Goal: Task Accomplishment & Management: Use online tool/utility

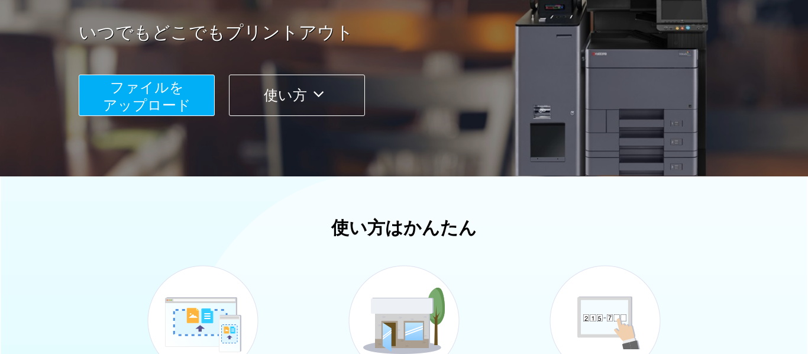
scroll to position [208, 0]
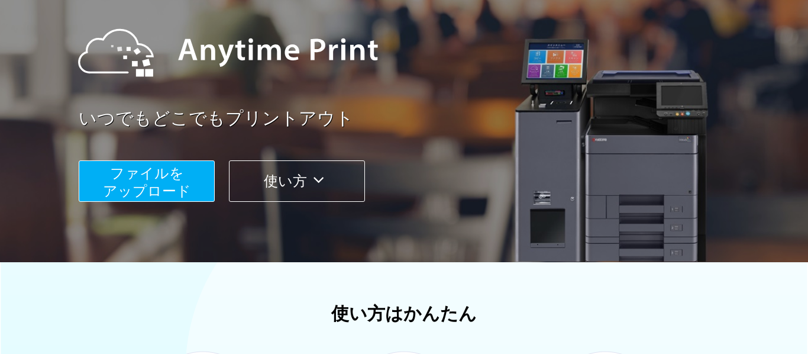
click at [115, 174] on span "ファイルを ​​アップロード" at bounding box center [147, 182] width 88 height 34
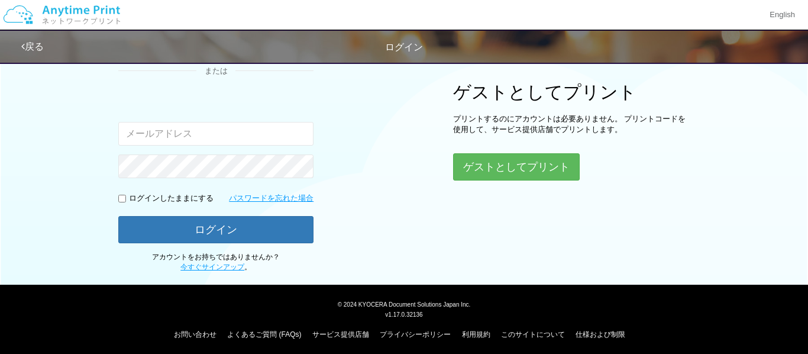
scroll to position [147, 0]
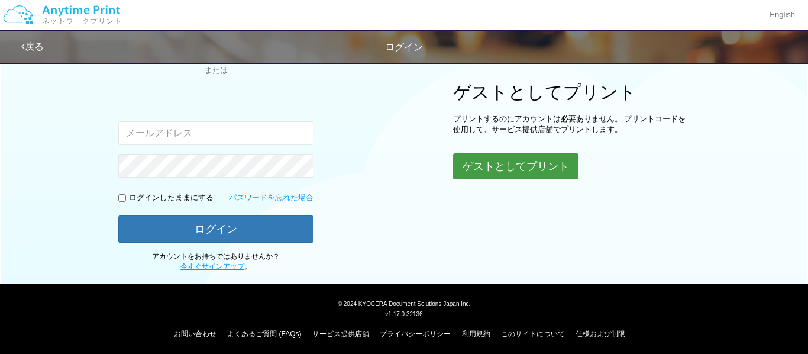
click at [515, 166] on button "ゲストとしてプリント" at bounding box center [515, 166] width 125 height 26
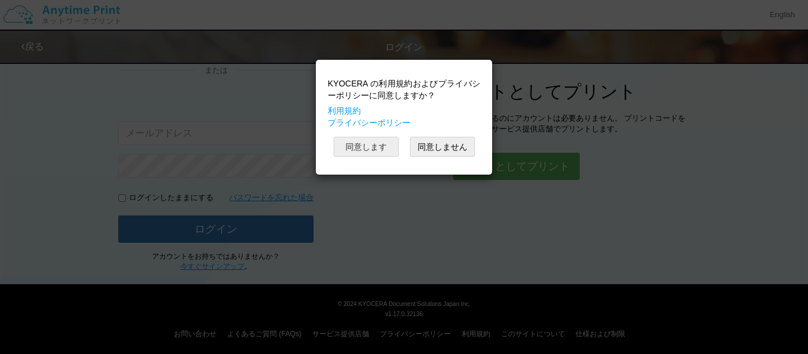
click at [362, 150] on button "同意します" at bounding box center [366, 147] width 65 height 20
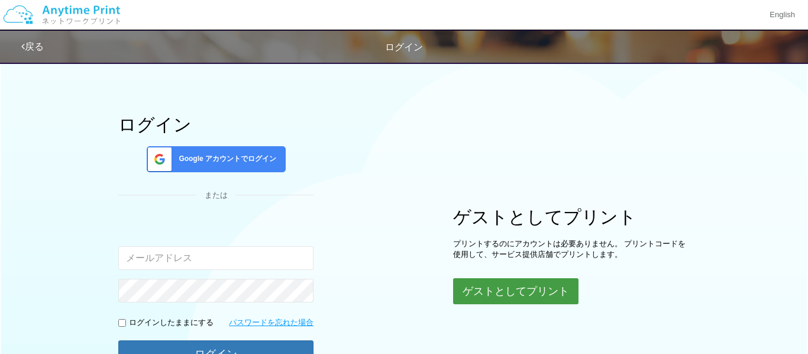
scroll to position [0, 0]
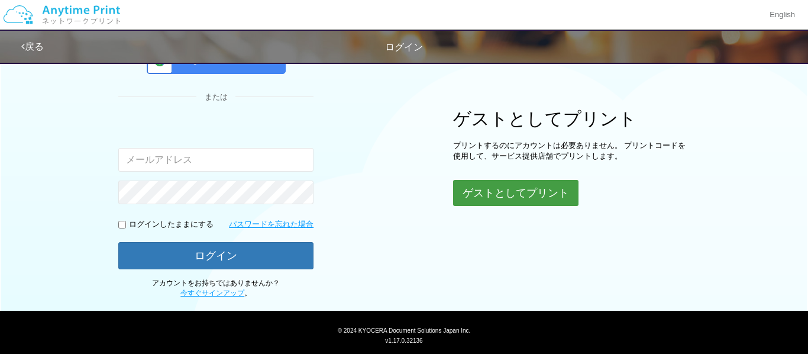
click at [551, 195] on button "ゲストとしてプリント" at bounding box center [515, 193] width 125 height 26
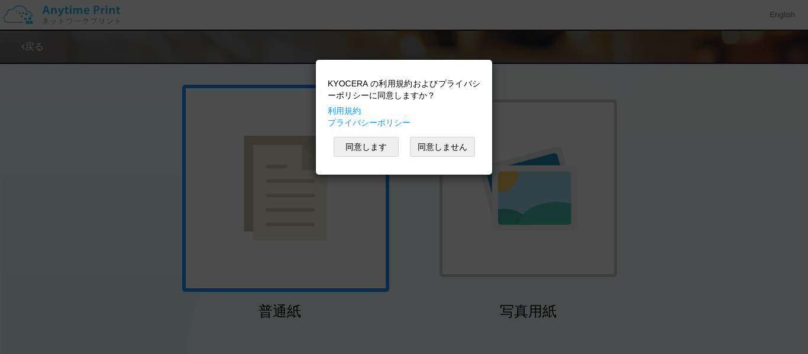
scroll to position [120, 0]
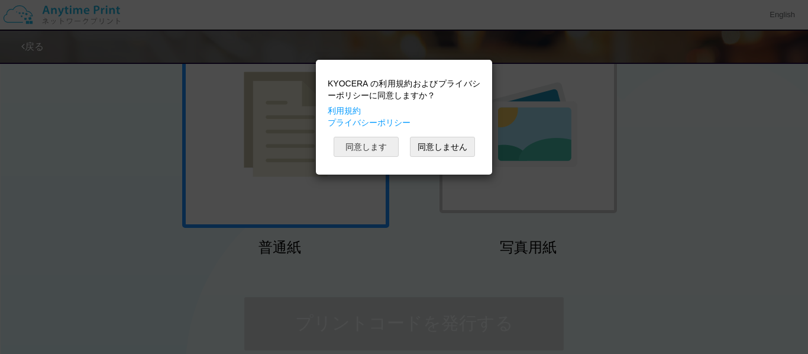
click at [367, 147] on button "同意します" at bounding box center [366, 147] width 65 height 20
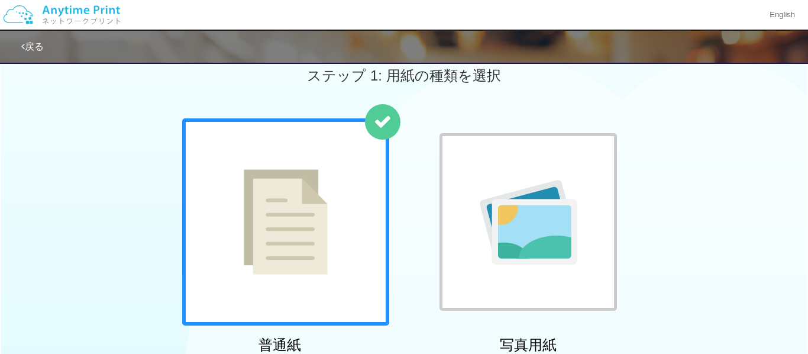
scroll to position [0, 0]
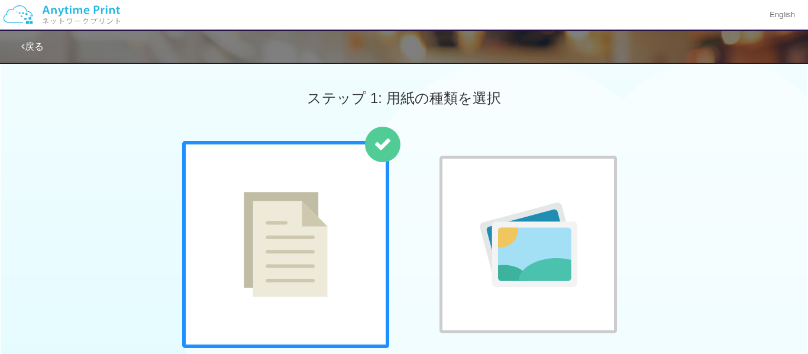
click at [336, 190] on div at bounding box center [285, 244] width 207 height 207
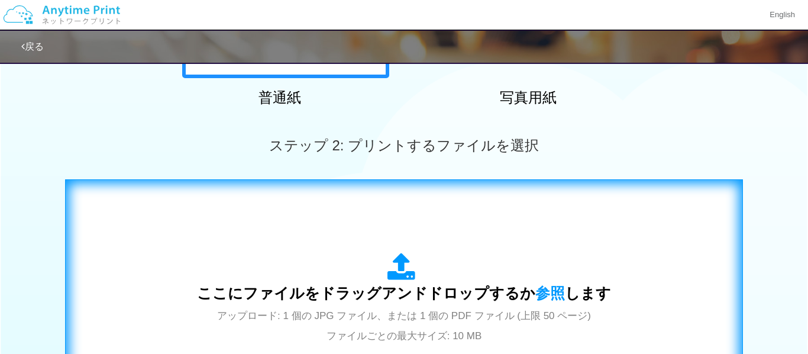
scroll to position [274, 0]
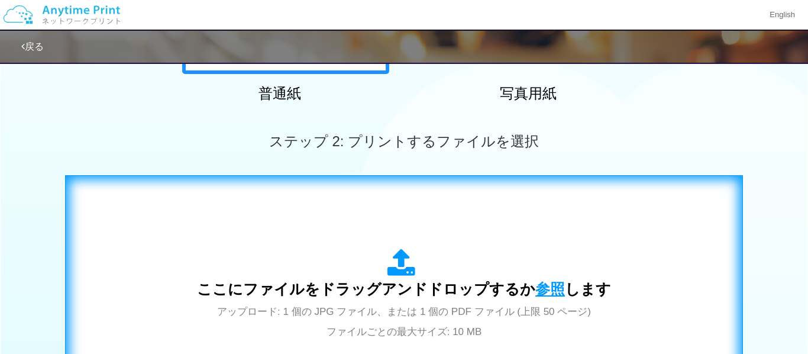
click at [535, 290] on span "参照" at bounding box center [550, 288] width 30 height 17
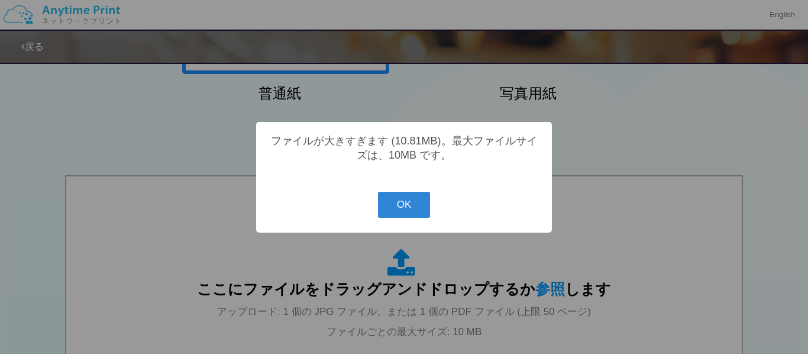
click at [394, 206] on button "OK" at bounding box center [404, 205] width 53 height 26
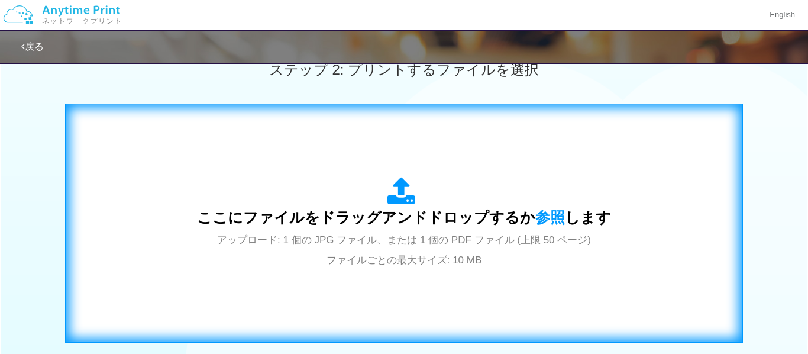
scroll to position [370, 0]
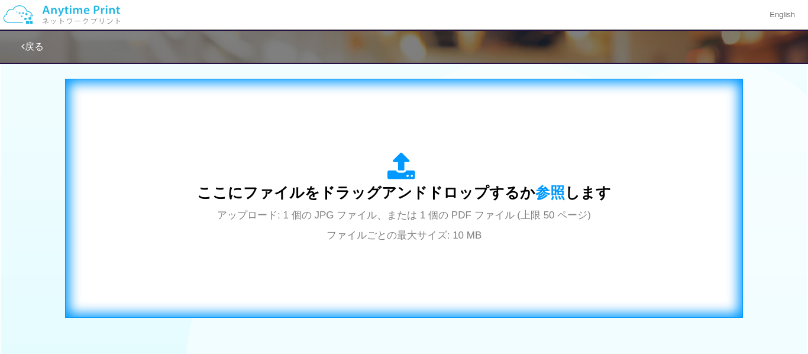
click at [422, 193] on span "ここにファイルをドラッグアンドドロップするか 参照 します" at bounding box center [404, 192] width 414 height 17
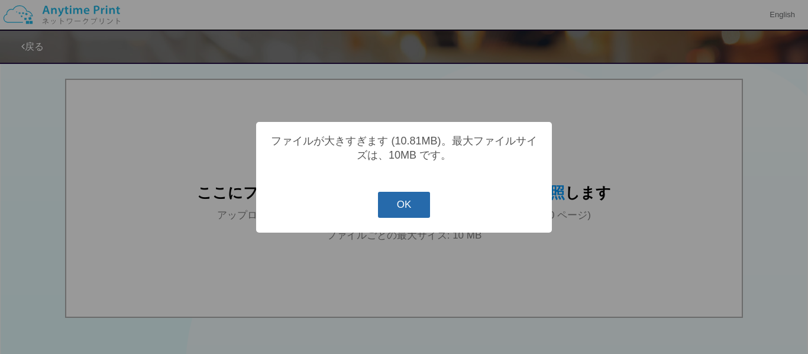
click at [384, 215] on button "OK" at bounding box center [404, 205] width 53 height 26
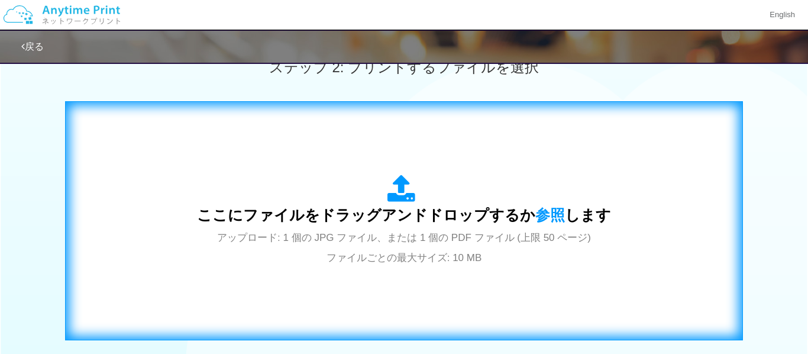
scroll to position [357, 0]
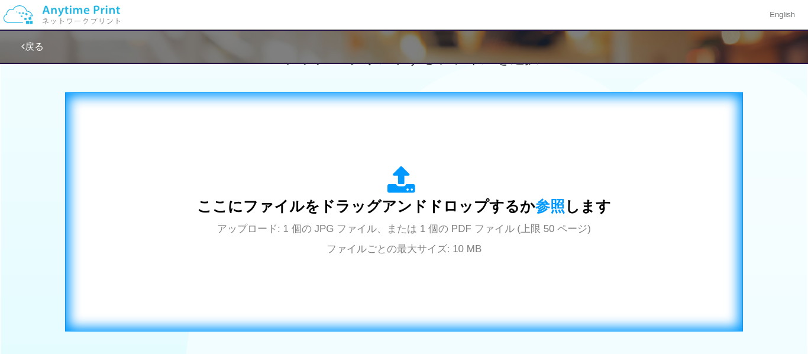
click at [488, 279] on div "ここにファイルをドラッグアンドドロップするか 参照 します アップロード: 1 個の JPG ファイル、または 1 個の PDF ファイル (上限 50 ペー…" at bounding box center [403, 212] width 653 height 214
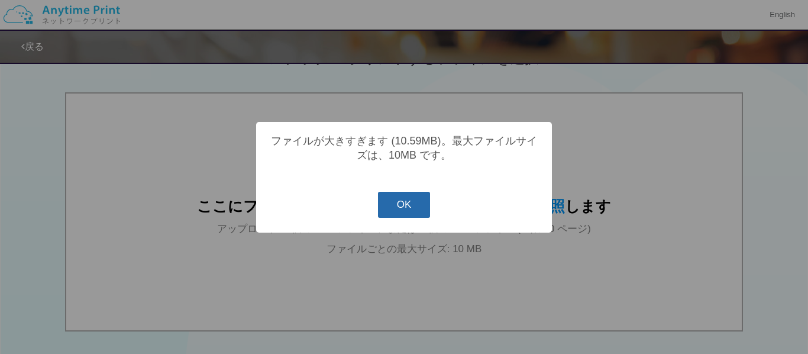
click at [408, 205] on button "OK" at bounding box center [404, 205] width 53 height 26
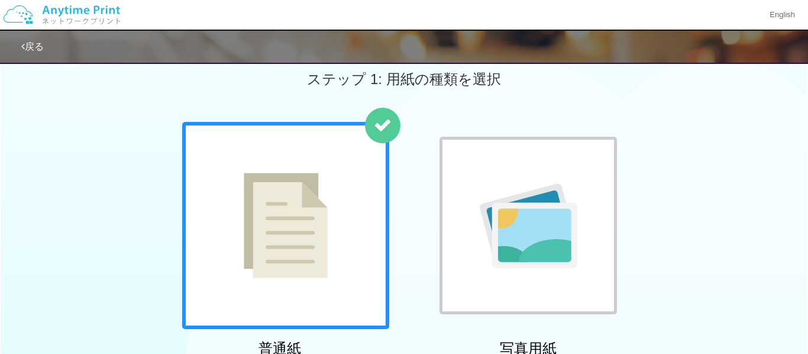
scroll to position [199, 0]
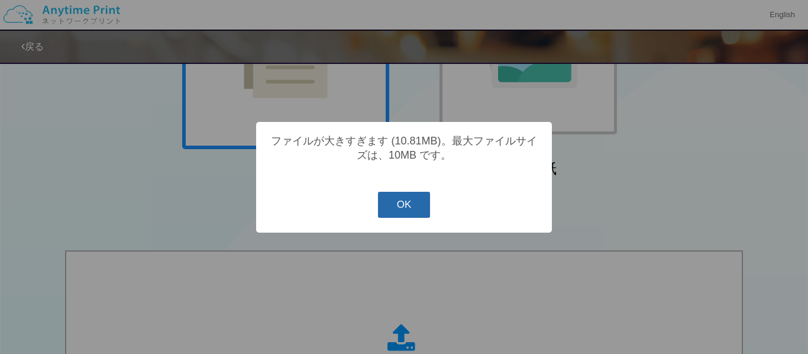
click at [395, 196] on button "OK" at bounding box center [404, 205] width 53 height 26
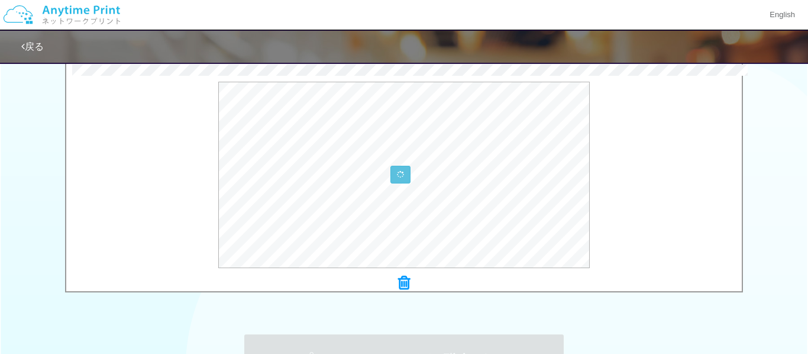
scroll to position [399, 0]
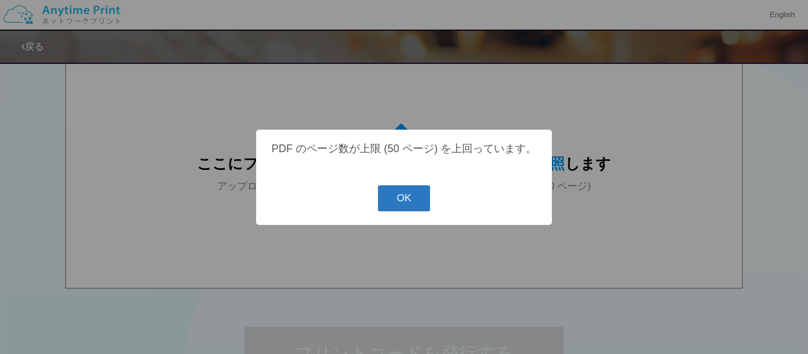
click at [399, 206] on button "OK" at bounding box center [404, 198] width 53 height 26
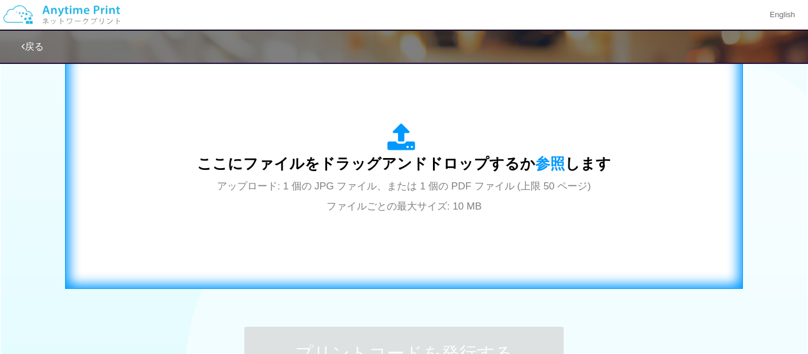
click at [321, 138] on div "ここにファイルをドラッグアンドドロップするか 参照 します アップロード: 1 個の JPG ファイル、または 1 個の PDF ファイル (上限 50 ペー…" at bounding box center [404, 169] width 414 height 92
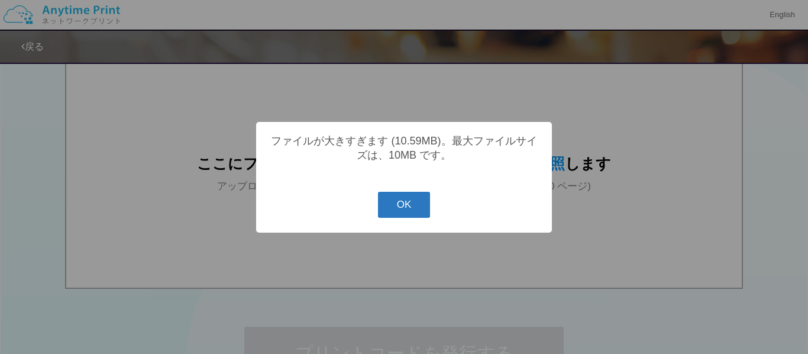
click at [422, 212] on button "OK" at bounding box center [404, 205] width 53 height 26
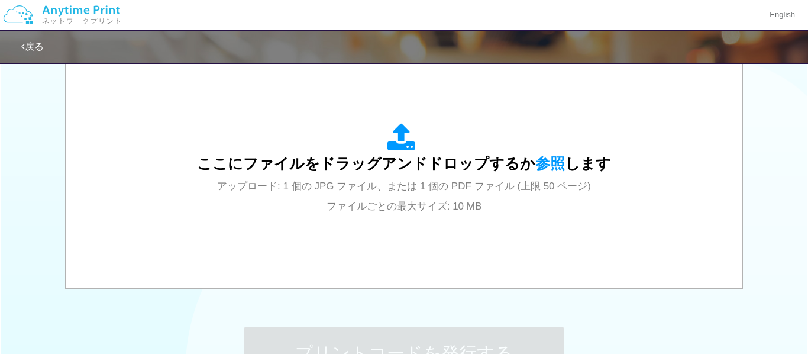
click at [420, 213] on div "ここにファイルをドラッグアンドドロップするか 参照 します アップロード: 1 個の JPG ファイル、または 1 個の PDF ファイル (上限 50 ペー…" at bounding box center [404, 169] width 414 height 92
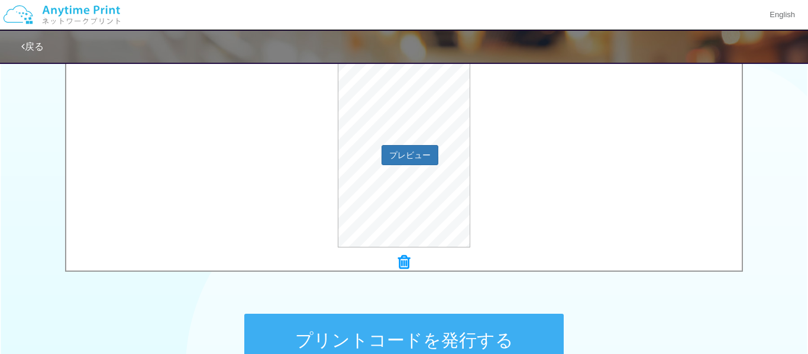
scroll to position [400, 0]
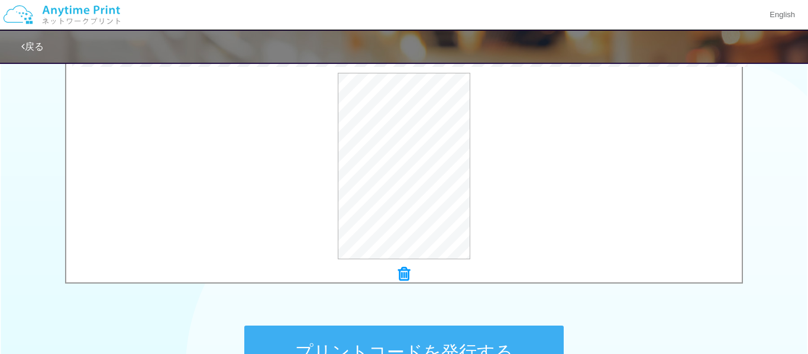
click at [404, 267] on icon at bounding box center [404, 273] width 12 height 15
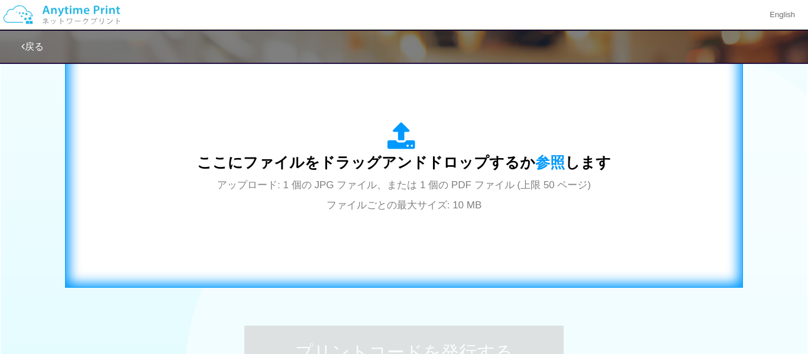
click at [429, 212] on div "ここにファイルをドラッグアンドドロップするか 参照 します アップロード: 1 個の JPG ファイル、または 1 個の PDF ファイル (上限 50 ペー…" at bounding box center [404, 168] width 414 height 92
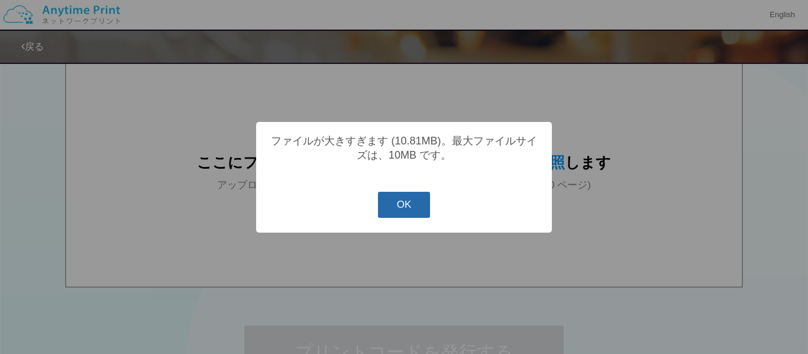
click at [403, 210] on button "OK" at bounding box center [404, 205] width 53 height 26
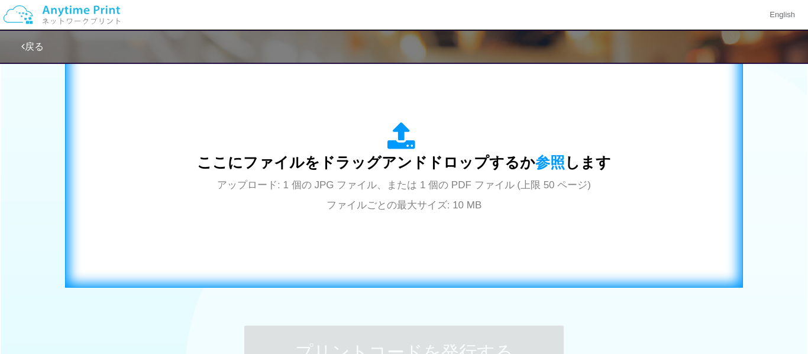
click at [420, 209] on span "アップロード: 1 個の JPG ファイル、または 1 個の PDF ファイル (上限 50 ページ) ファイルごとの最大サイズ: 10 MB" at bounding box center [404, 194] width 374 height 31
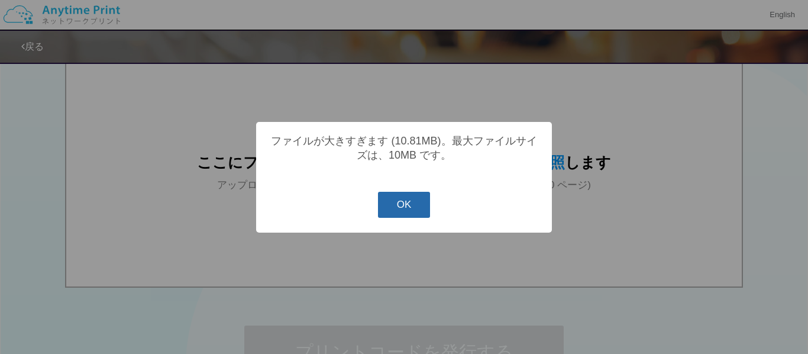
click at [412, 216] on button "OK" at bounding box center [404, 205] width 53 height 26
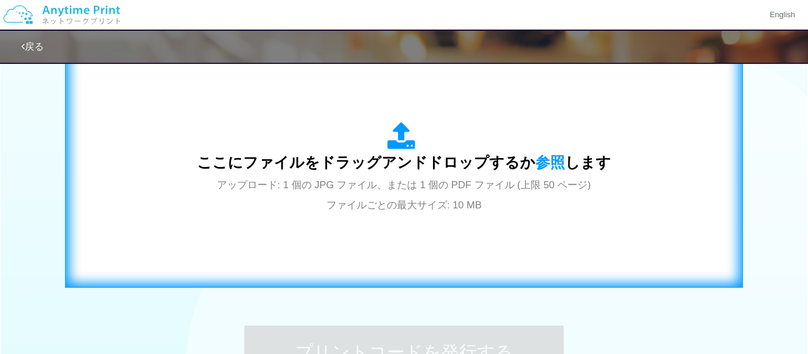
click at [414, 217] on div "ここにファイルをドラッグアンドドロップするか 参照 します アップロード: 1 個の JPG ファイル、または 1 個の PDF ファイル (上限 50 ペー…" at bounding box center [403, 168] width 653 height 214
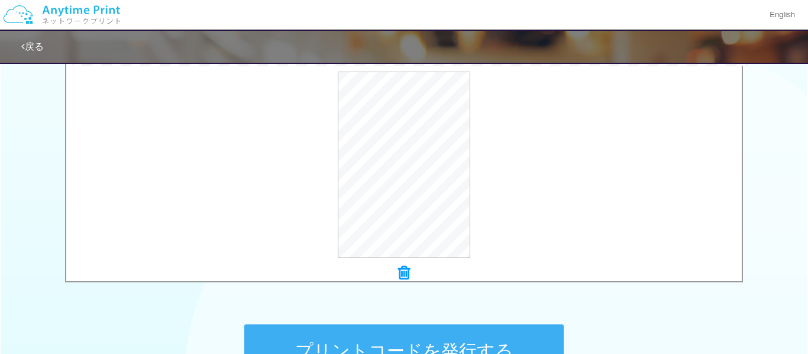
scroll to position [396, 0]
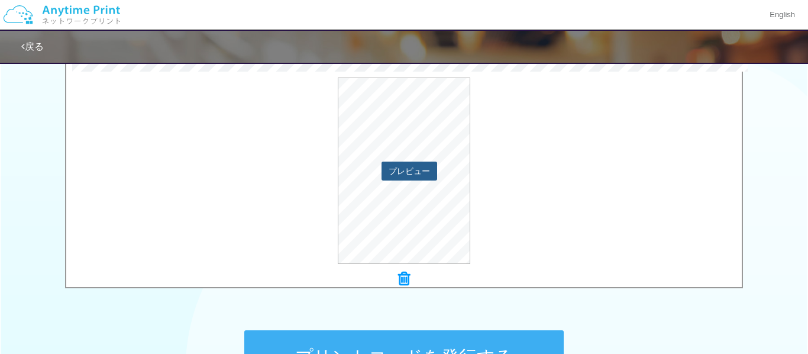
click at [411, 169] on button "プレビュー" at bounding box center [409, 170] width 56 height 19
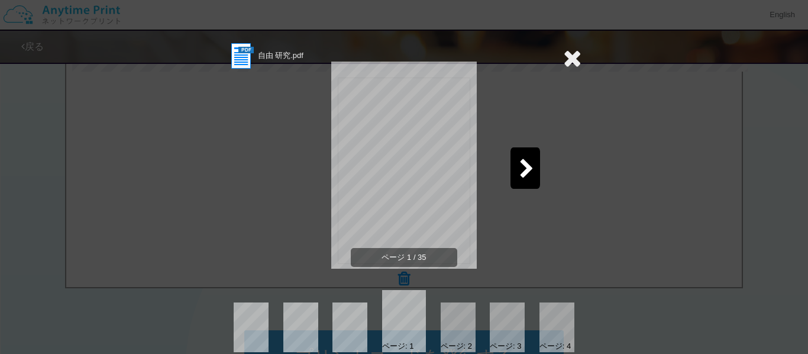
click at [518, 161] on div at bounding box center [525, 167] width 30 height 41
click at [521, 163] on icon at bounding box center [526, 169] width 15 height 21
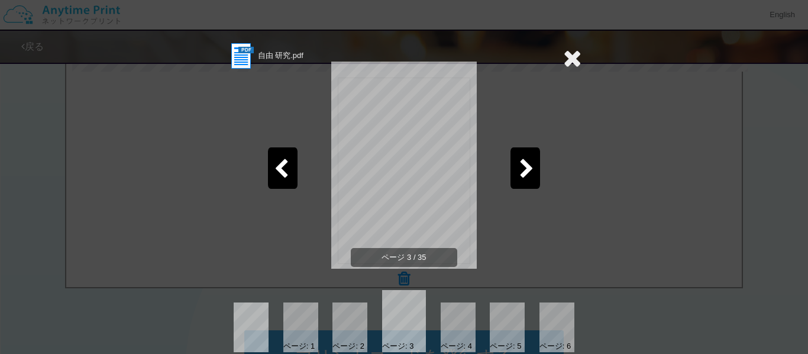
click at [531, 167] on icon at bounding box center [526, 169] width 15 height 21
click at [283, 170] on icon at bounding box center [281, 169] width 15 height 21
click at [279, 159] on icon at bounding box center [281, 169] width 15 height 21
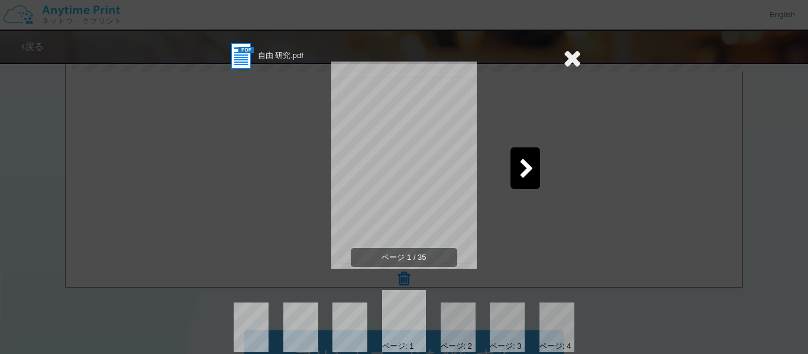
click at [521, 171] on icon at bounding box center [526, 169] width 15 height 21
click at [534, 160] on div at bounding box center [525, 167] width 30 height 41
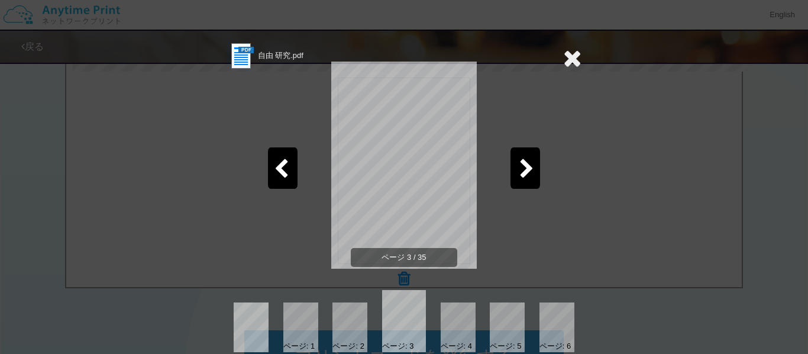
click at [534, 160] on div at bounding box center [525, 167] width 30 height 41
click at [283, 161] on icon at bounding box center [281, 169] width 15 height 21
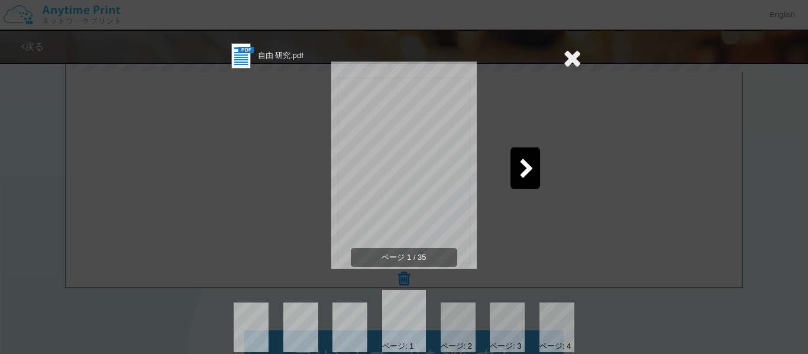
click at [526, 176] on icon at bounding box center [526, 169] width 15 height 21
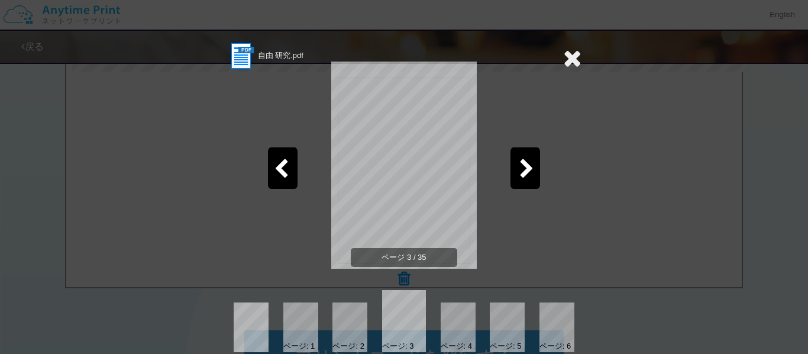
click at [526, 176] on icon at bounding box center [526, 169] width 15 height 21
click at [268, 168] on div at bounding box center [283, 167] width 30 height 41
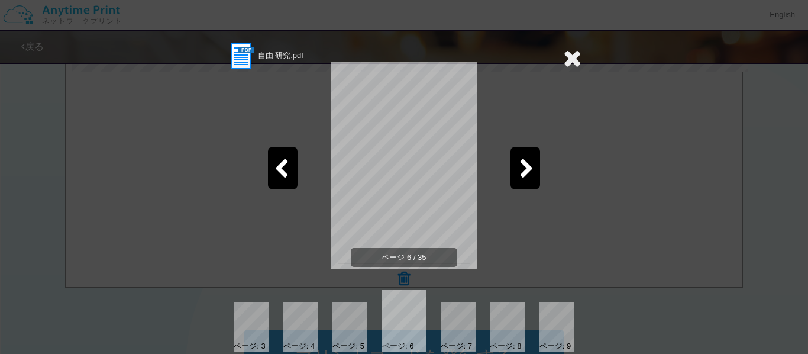
click at [529, 163] on icon at bounding box center [526, 169] width 15 height 21
click at [572, 55] on icon at bounding box center [572, 58] width 18 height 24
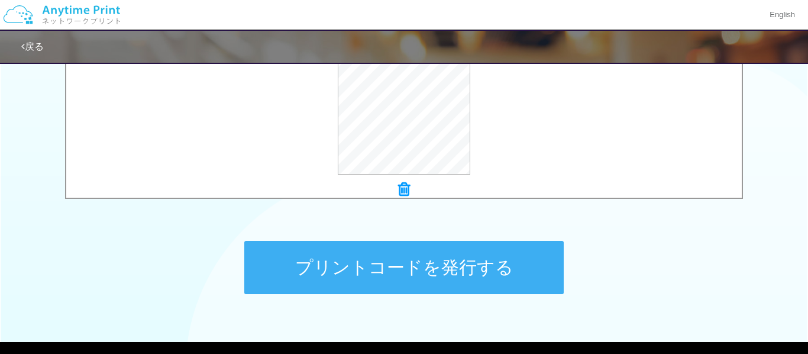
scroll to position [487, 0]
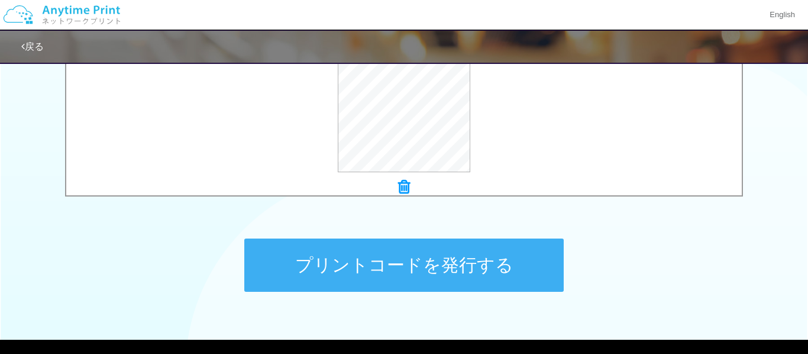
click at [429, 258] on button "プリントコードを発行する" at bounding box center [403, 264] width 319 height 53
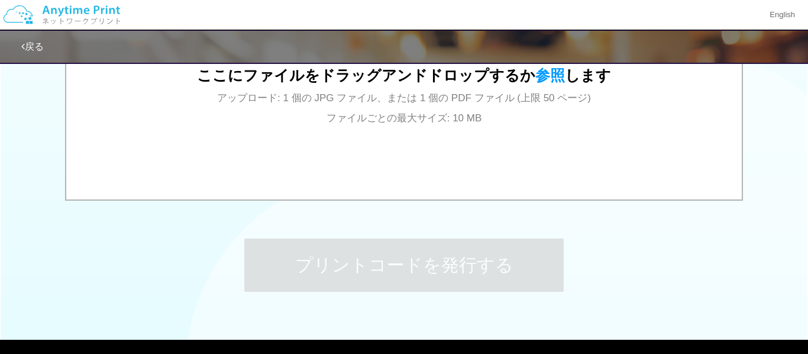
scroll to position [0, 0]
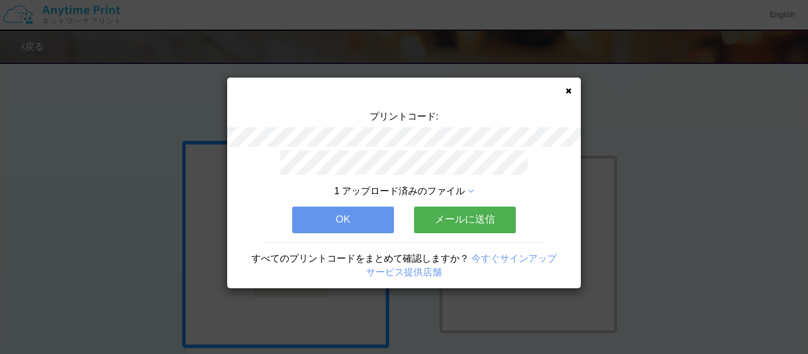
click at [568, 89] on icon at bounding box center [568, 91] width 6 height 8
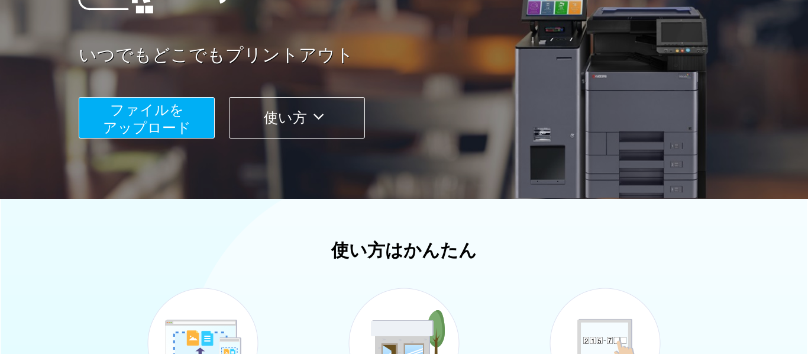
scroll to position [180, 0]
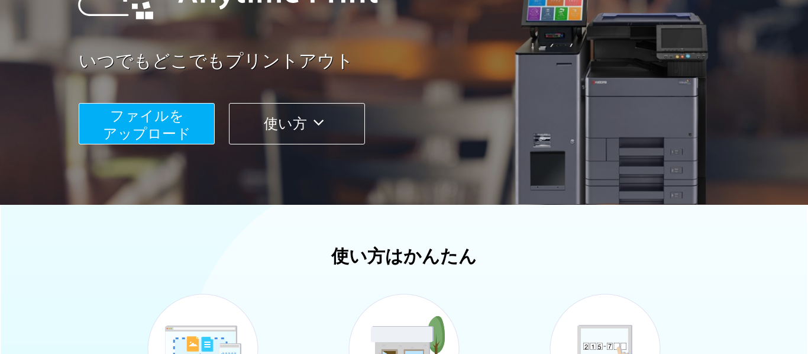
click at [171, 99] on div "ファイルを ​​アップロード 使い方" at bounding box center [419, 114] width 680 height 59
click at [171, 112] on span "ファイルを ​​アップロード" at bounding box center [147, 125] width 88 height 34
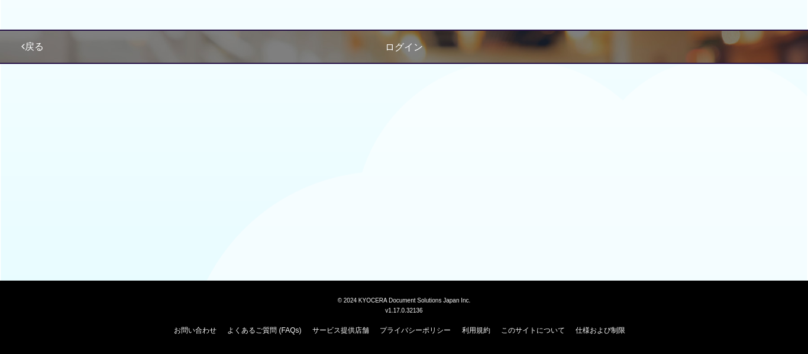
scroll to position [150, 0]
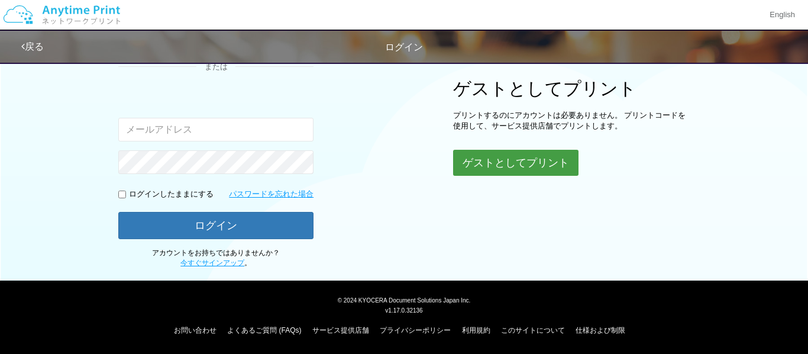
click at [470, 165] on button "ゲストとしてプリント" at bounding box center [515, 163] width 125 height 26
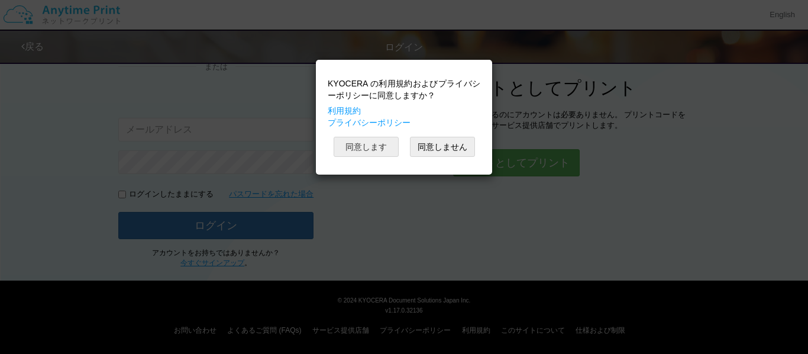
click at [362, 147] on button "同意します" at bounding box center [366, 147] width 65 height 20
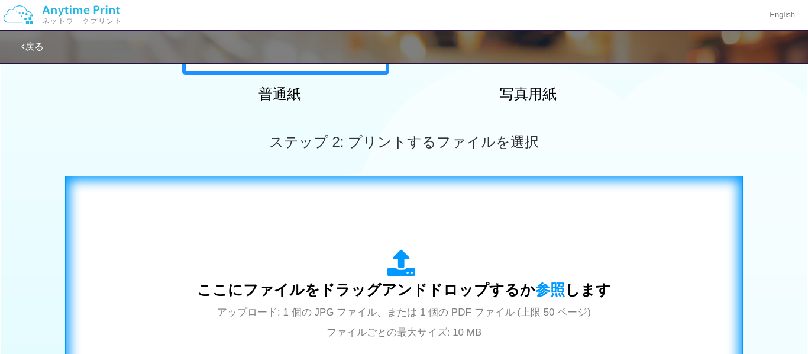
scroll to position [413, 0]
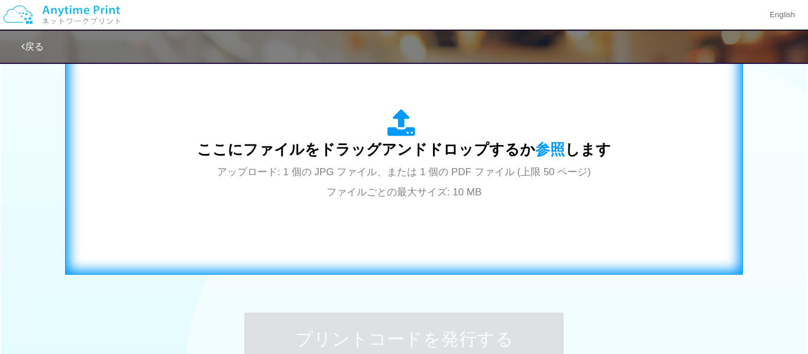
click at [427, 231] on div "ここにファイルをドラッグアンドドロップするか 参照 します アップロード: 1 個の JPG ファイル、または 1 個の PDF ファイル (上限 50 ペー…" at bounding box center [403, 155] width 653 height 214
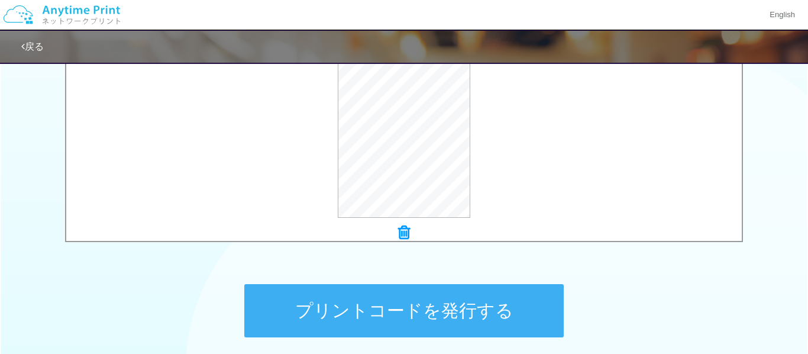
scroll to position [446, 0]
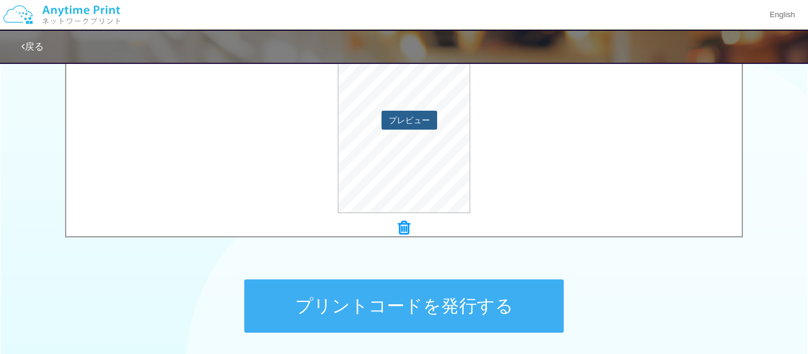
click at [399, 122] on button "プレビュー" at bounding box center [409, 120] width 56 height 19
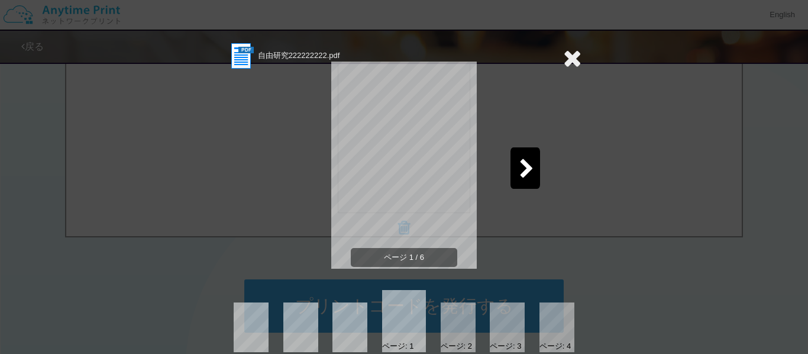
click at [506, 177] on div "ページ 1 / 6" at bounding box center [403, 174] width 355 height 207
click at [513, 171] on div at bounding box center [525, 167] width 30 height 41
click at [535, 161] on div at bounding box center [525, 167] width 30 height 41
click at [538, 163] on div at bounding box center [525, 167] width 30 height 41
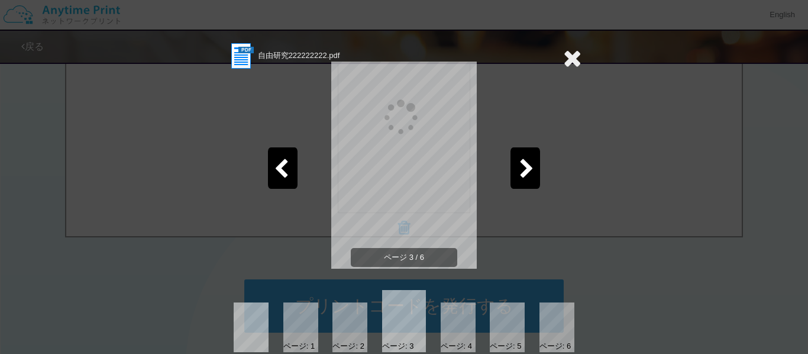
click at [517, 172] on div at bounding box center [525, 167] width 30 height 41
click at [529, 163] on icon at bounding box center [526, 169] width 15 height 21
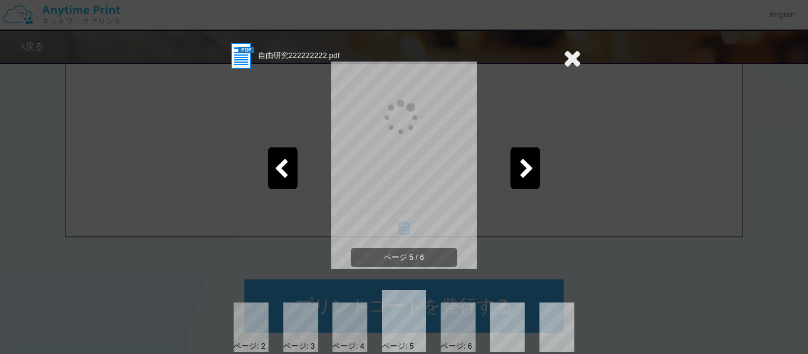
click at [533, 163] on icon at bounding box center [526, 169] width 15 height 21
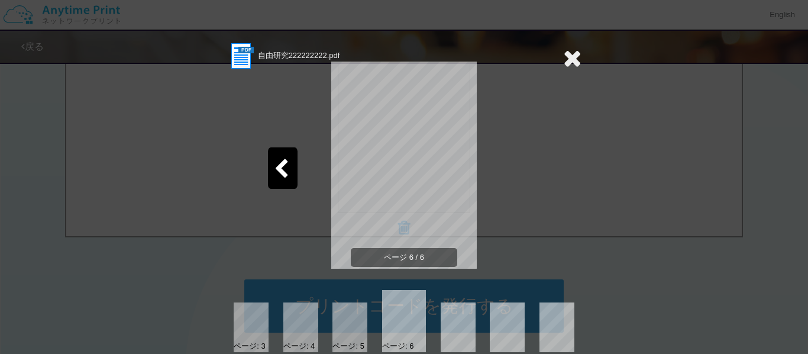
click at [394, 315] on div "ページ: 3 ページ: 4 ページ: 5 ページ: 6" at bounding box center [403, 321] width 355 height 62
click at [406, 255] on span "ページ 6 / 6" at bounding box center [404, 258] width 106 height 20
click at [285, 173] on icon at bounding box center [281, 169] width 15 height 21
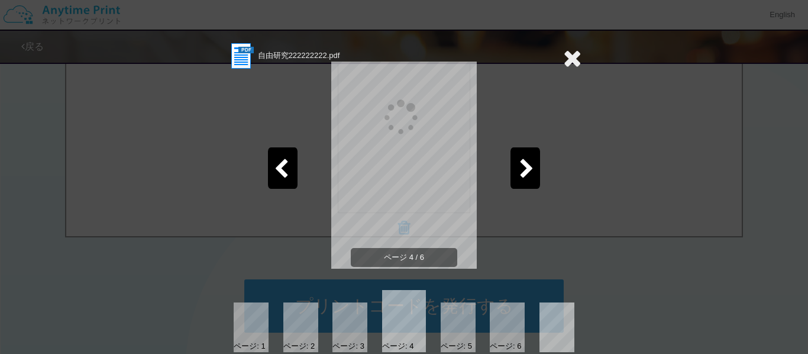
click at [285, 173] on icon at bounding box center [281, 169] width 15 height 21
click at [572, 55] on icon at bounding box center [572, 58] width 18 height 24
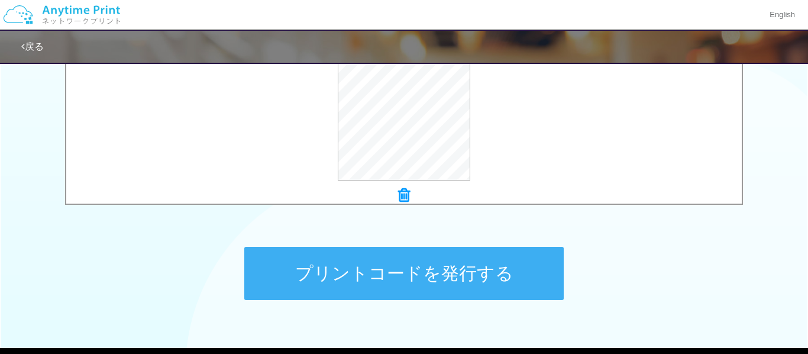
scroll to position [515, 0]
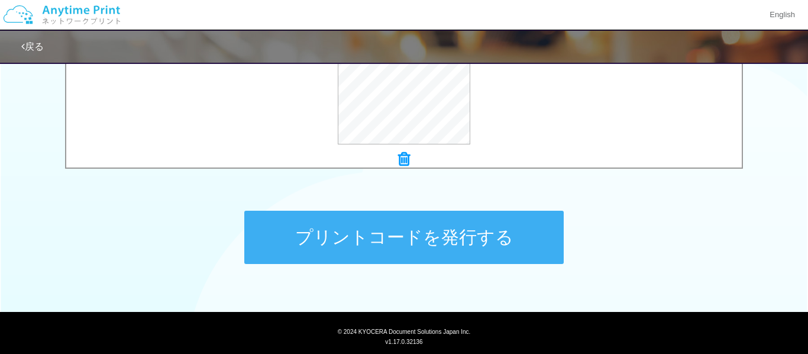
click at [446, 253] on button "プリントコードを発行する" at bounding box center [403, 237] width 319 height 53
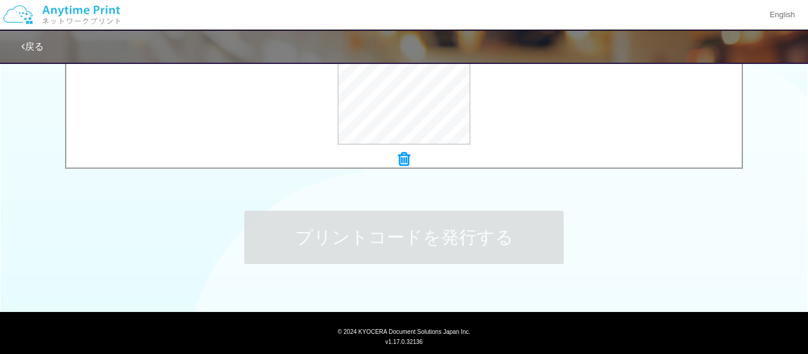
scroll to position [0, 0]
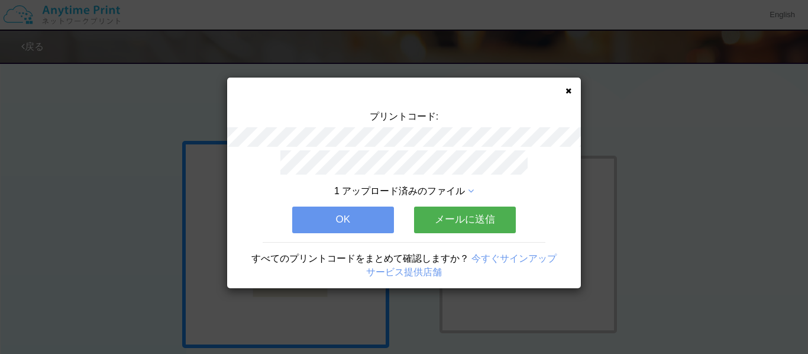
click at [569, 88] on icon at bounding box center [568, 91] width 6 height 8
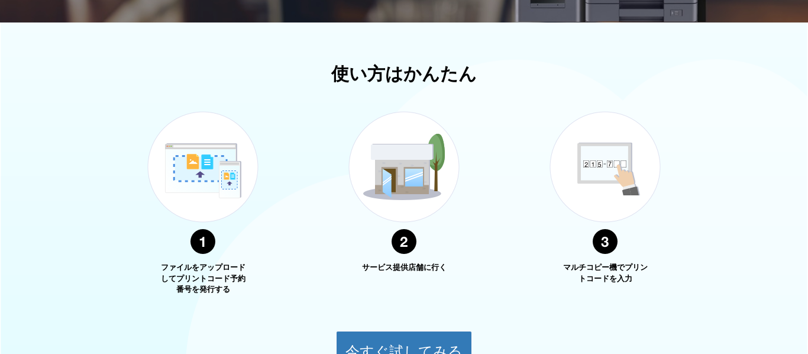
scroll to position [487, 0]
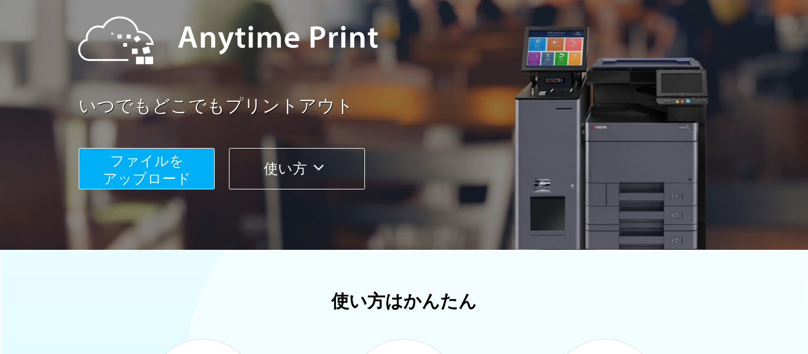
click at [158, 157] on span "ファイルを ​​アップロード" at bounding box center [147, 170] width 88 height 34
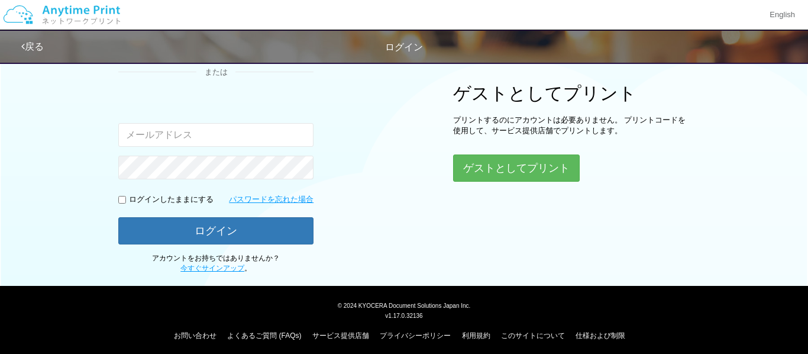
scroll to position [150, 0]
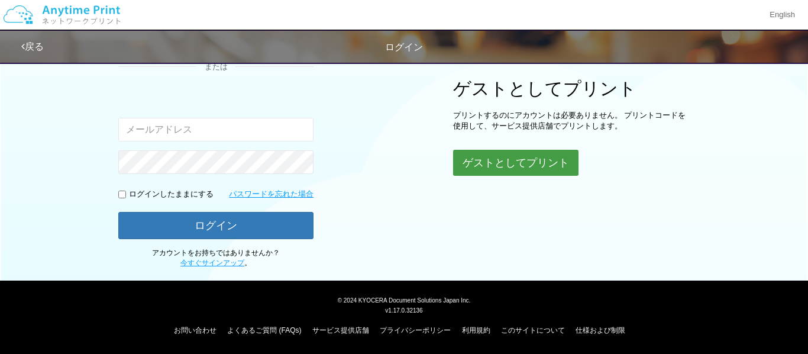
click at [489, 169] on button "ゲストとしてプリント" at bounding box center [515, 163] width 125 height 26
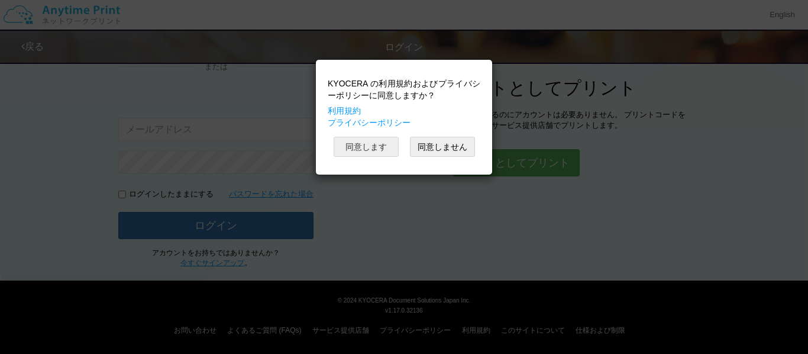
click at [353, 150] on button "同意します" at bounding box center [366, 147] width 65 height 20
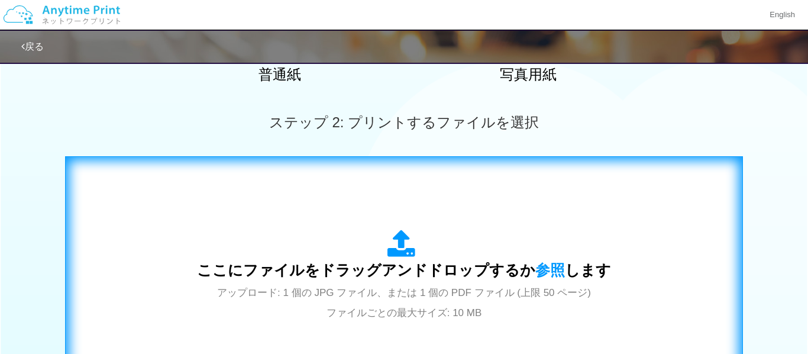
scroll to position [313, 0]
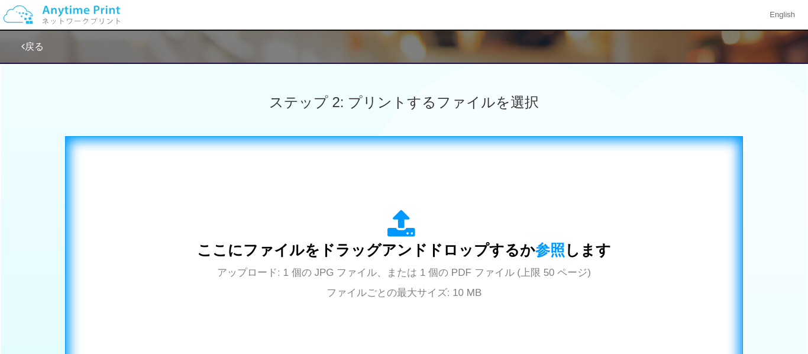
click at [311, 237] on div "ここにファイルをドラッグアンドドロップするか 参照 します アップロード: 1 個の JPG ファイル、または 1 個の PDF ファイル (上限 50 ペー…" at bounding box center [404, 255] width 414 height 92
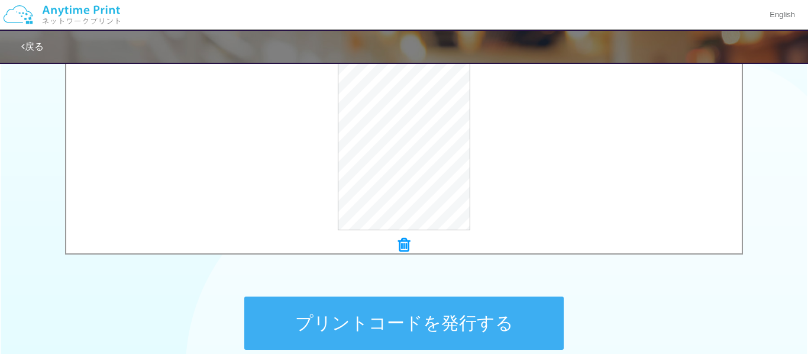
scroll to position [414, 0]
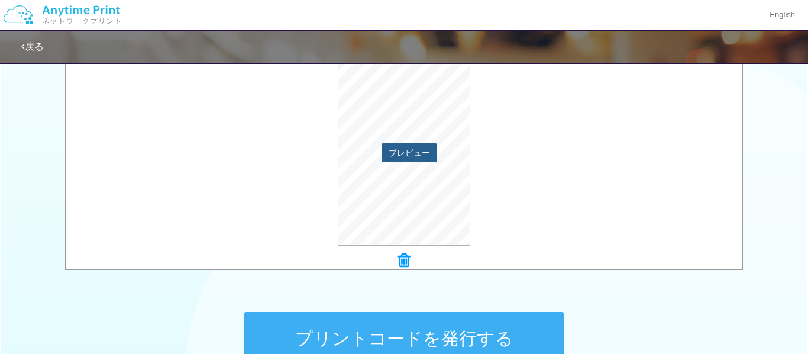
click at [399, 148] on button "プレビュー" at bounding box center [409, 152] width 56 height 19
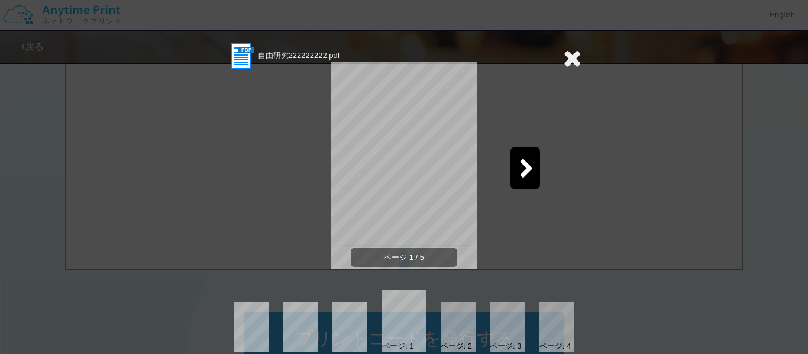
click at [506, 170] on div "ページ 1 / 5" at bounding box center [403, 174] width 355 height 207
click at [520, 166] on div at bounding box center [525, 167] width 30 height 41
click at [520, 166] on icon at bounding box center [526, 169] width 15 height 21
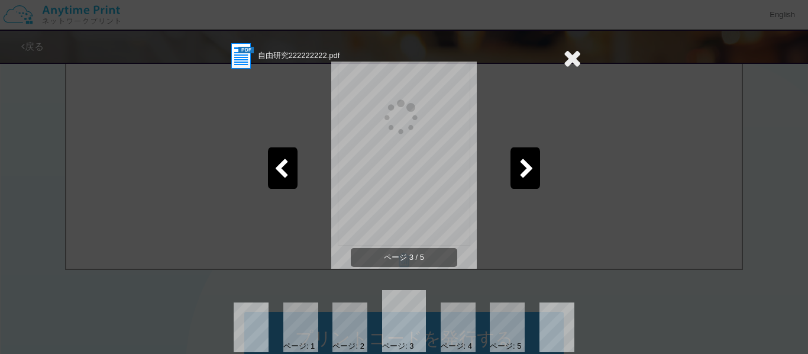
click at [520, 166] on icon at bounding box center [526, 169] width 15 height 21
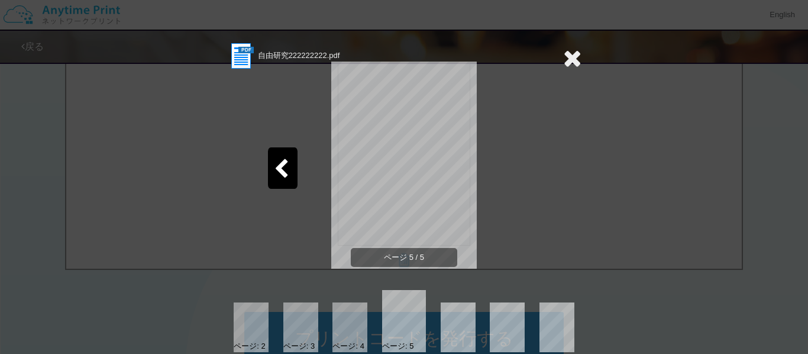
click at [520, 166] on div "ページ 5 / 5" at bounding box center [403, 174] width 355 height 207
click at [567, 58] on icon at bounding box center [572, 58] width 18 height 24
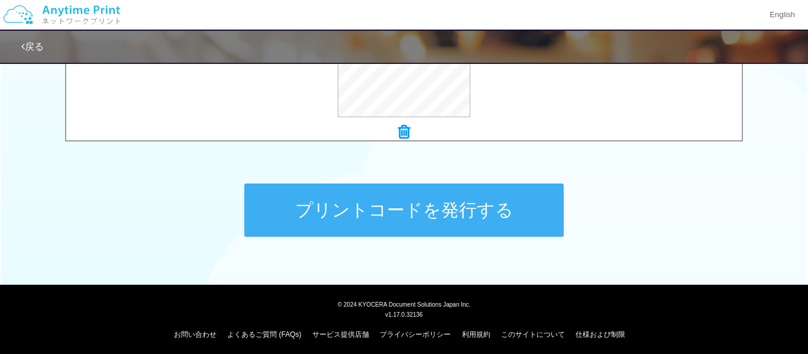
scroll to position [546, 0]
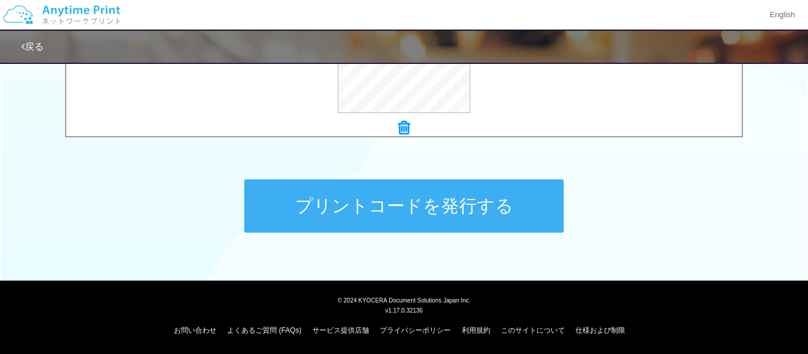
click at [432, 218] on button "プリントコードを発行する" at bounding box center [403, 205] width 319 height 53
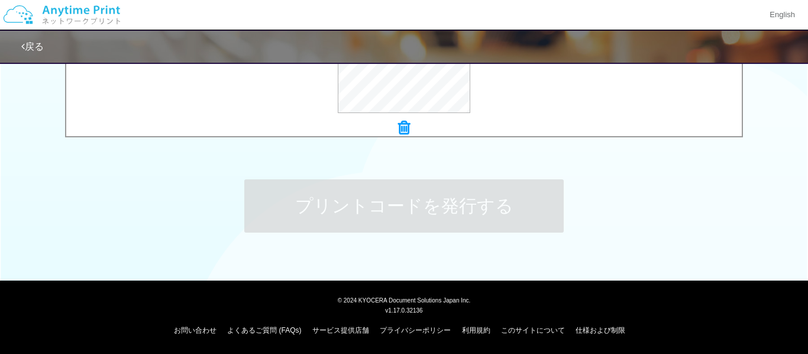
scroll to position [0, 0]
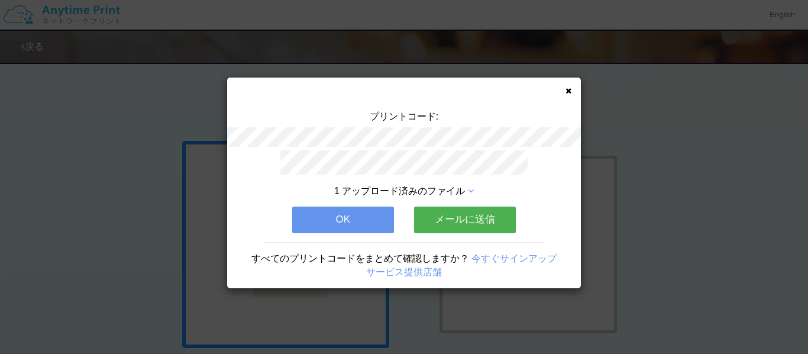
click at [567, 89] on icon at bounding box center [568, 91] width 6 height 8
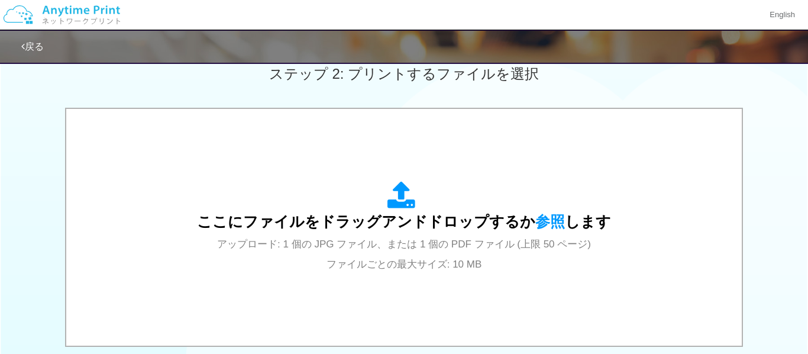
drag, startPoint x: 523, startPoint y: 105, endPoint x: 577, endPoint y: 86, distance: 57.8
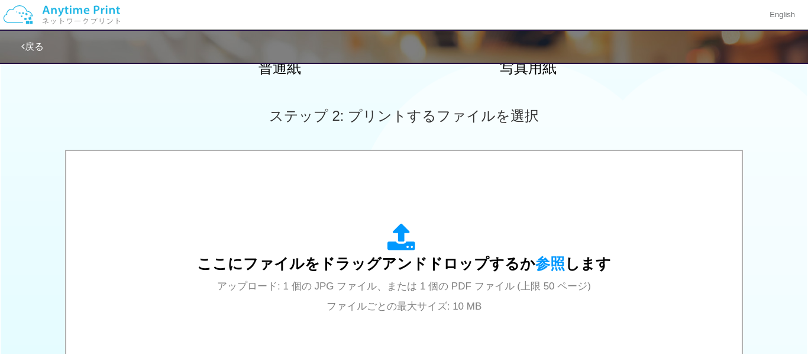
scroll to position [256, 0]
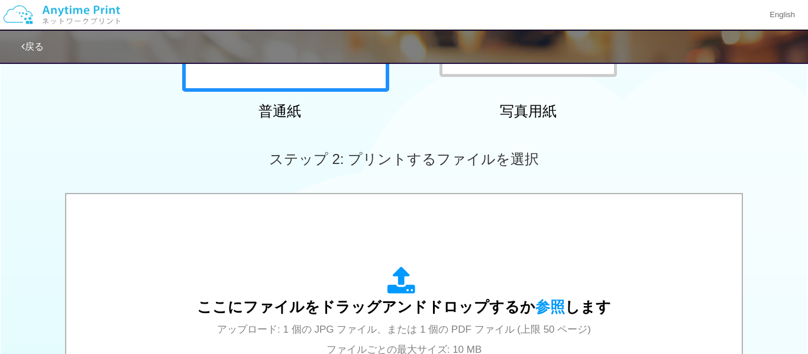
drag, startPoint x: 801, startPoint y: 120, endPoint x: 790, endPoint y: 127, distance: 13.3
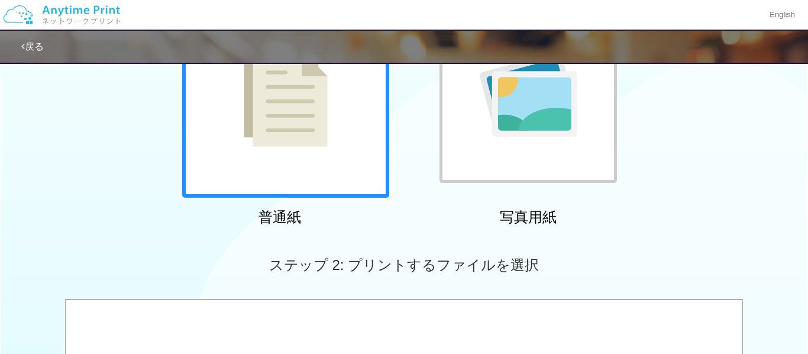
scroll to position [256, 0]
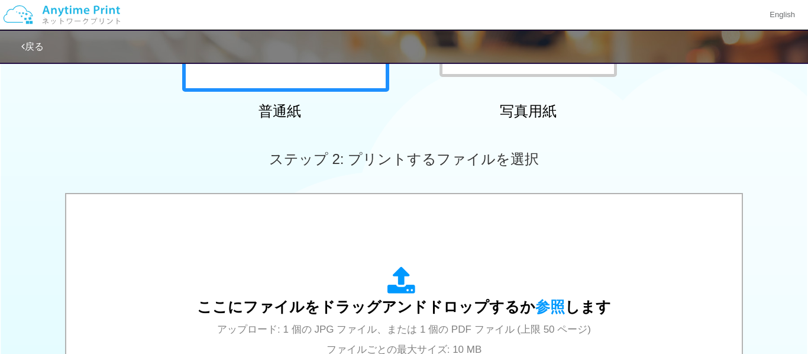
drag, startPoint x: 635, startPoint y: 180, endPoint x: 643, endPoint y: 174, distance: 11.0
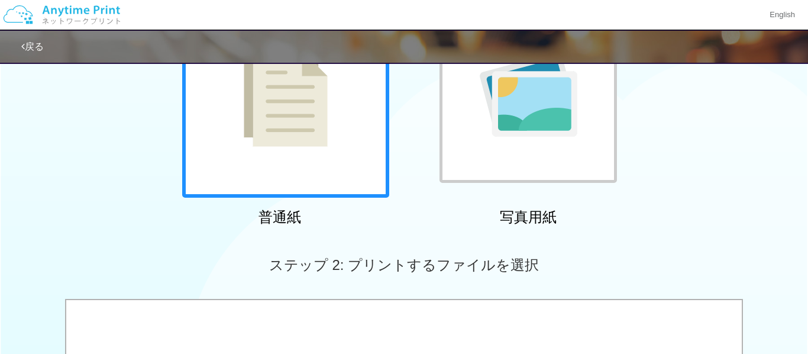
scroll to position [256, 0]
